Goal: Browse casually: Explore the website without a specific task or goal

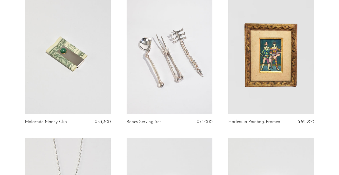
scroll to position [945, 0]
click at [157, 66] on link at bounding box center [169, 54] width 86 height 120
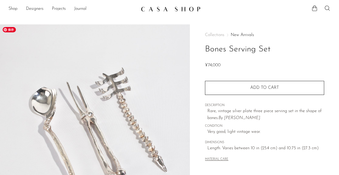
click at [14, 30] on span "保存" at bounding box center [9, 29] width 13 height 5
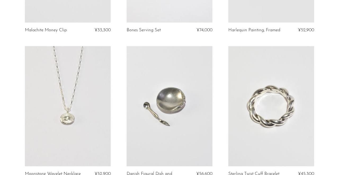
scroll to position [1041, 0]
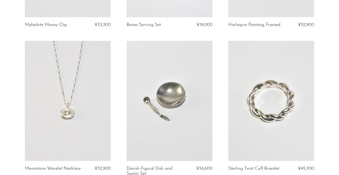
click at [85, 97] on link at bounding box center [68, 101] width 86 height 120
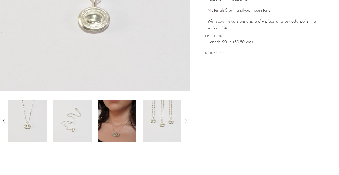
scroll to position [150, 0]
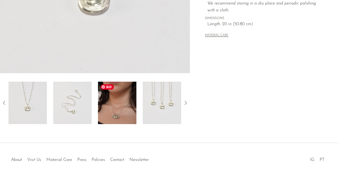
click at [121, 106] on img at bounding box center [117, 102] width 38 height 42
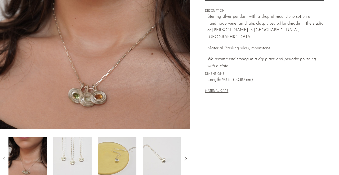
scroll to position [96, 0]
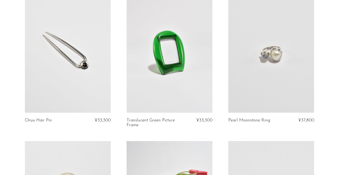
scroll to position [1354, 0]
